Goal: Understand process/instructions

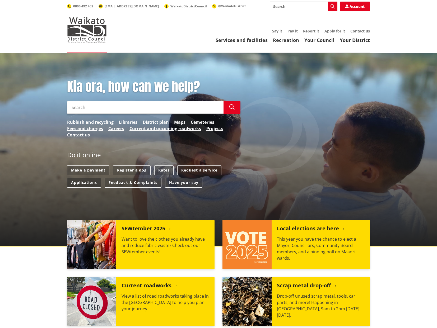
click at [95, 184] on link "Applications" at bounding box center [84, 183] width 34 height 10
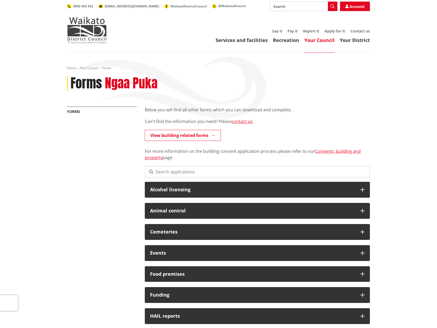
scroll to position [79, 0]
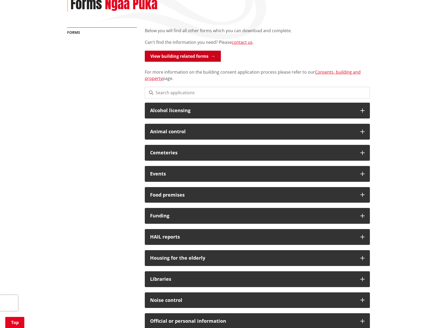
click at [183, 60] on link "View building related forms" at bounding box center [183, 56] width 76 height 11
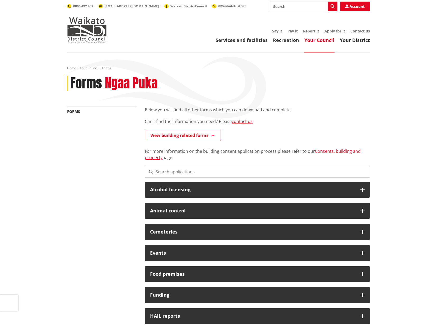
scroll to position [79, 0]
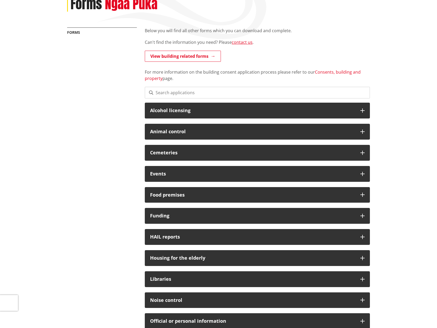
click at [343, 72] on link "Consents, building and property" at bounding box center [253, 75] width 216 height 12
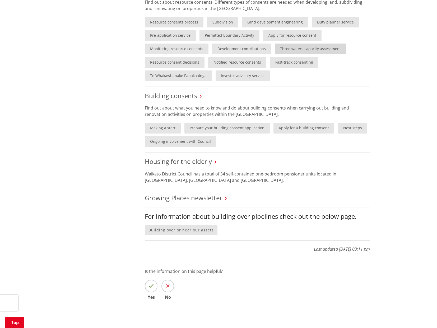
scroll to position [264, 0]
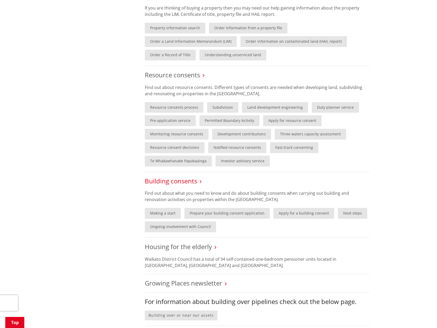
click at [171, 182] on link "Building consents" at bounding box center [171, 181] width 52 height 9
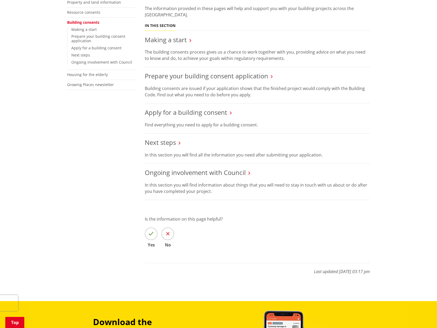
scroll to position [132, 0]
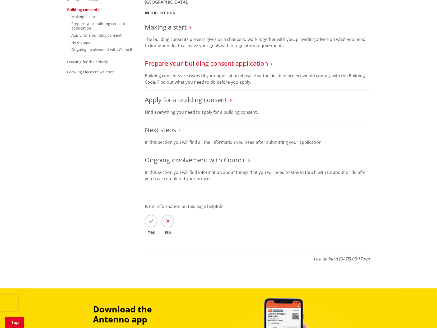
click at [231, 65] on link "Prepare your building consent application" at bounding box center [206, 63] width 123 height 9
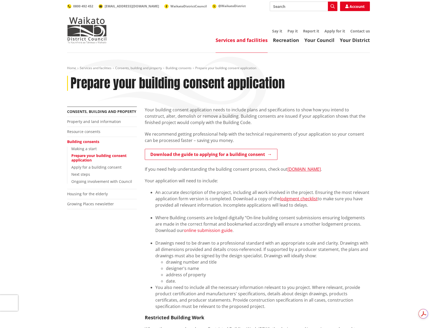
click at [209, 231] on link "online submission guide" at bounding box center [208, 231] width 49 height 6
